Goal: Transaction & Acquisition: Purchase product/service

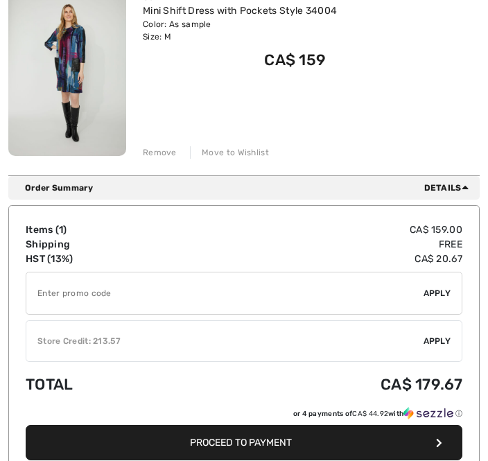
click at [428, 355] on div "✔ Store Credit: 213.57 Apply Remove" at bounding box center [244, 341] width 437 height 42
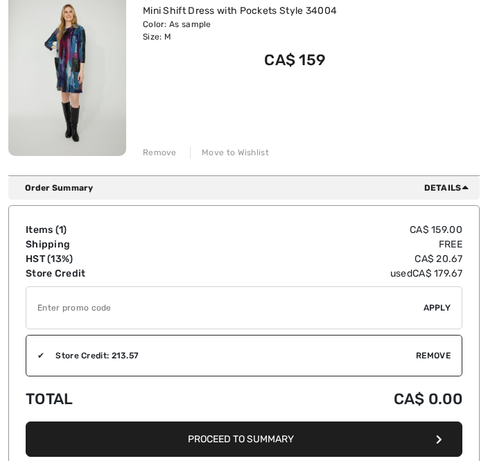
click at [294, 437] on span "Proceed to Summary" at bounding box center [241, 439] width 106 height 12
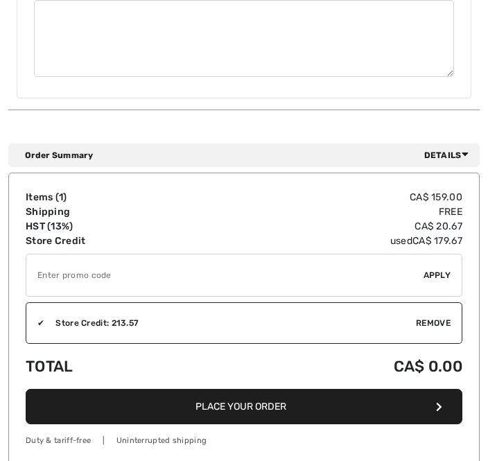
scroll to position [667, 0]
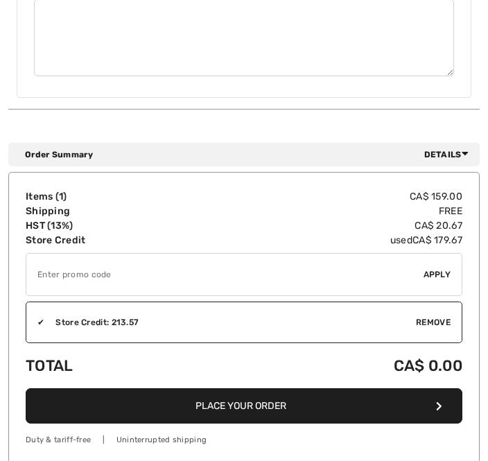
click at [302, 400] on button "Place Your Order" at bounding box center [244, 405] width 437 height 35
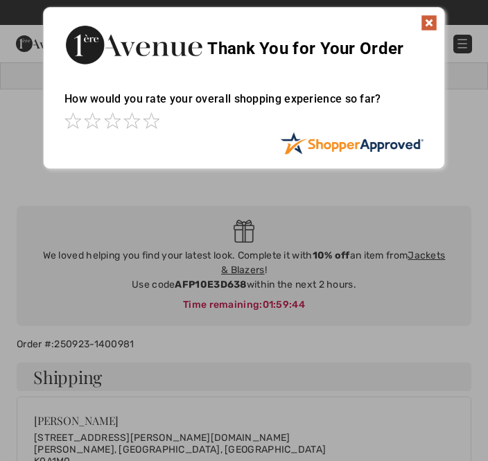
click at [432, 28] on img at bounding box center [429, 23] width 17 height 17
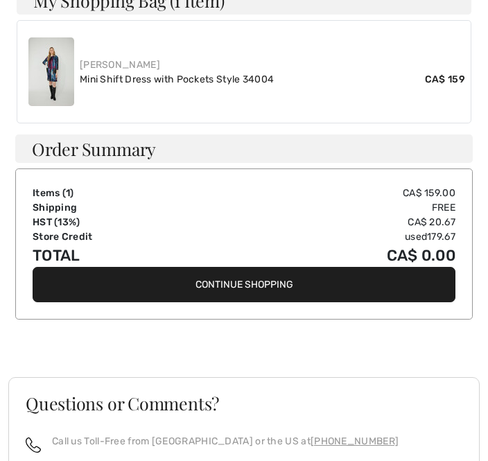
scroll to position [589, 0]
